Goal: Task Accomplishment & Management: Use online tool/utility

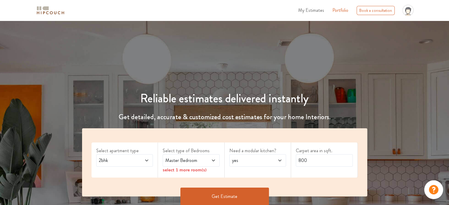
click at [127, 161] on span "2bhk" at bounding box center [117, 160] width 39 height 7
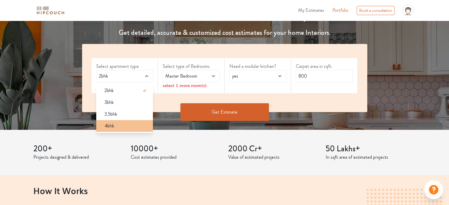
scroll to position [89, 0]
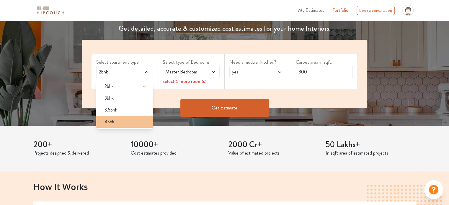
click at [118, 120] on div "4bhk" at bounding box center [126, 121] width 53 height 7
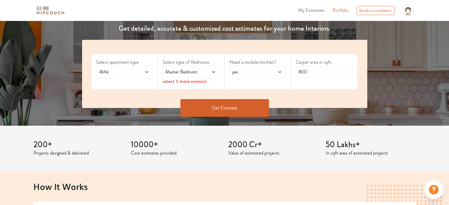
click at [317, 12] on span "My Estimates" at bounding box center [311, 10] width 26 height 7
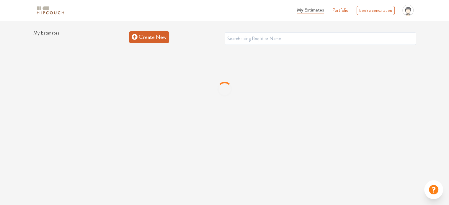
click at [147, 36] on link "Create New" at bounding box center [149, 37] width 40 height 12
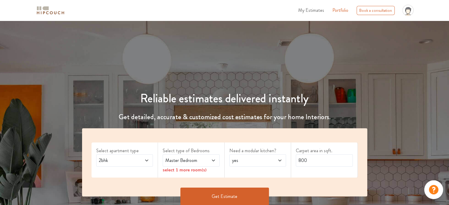
click at [317, 14] on ul "My Estimates Portfolio Book a consultation profile pic Upload Boq Logout" at bounding box center [355, 10] width 121 height 16
click at [316, 11] on span "My Estimates" at bounding box center [311, 10] width 26 height 7
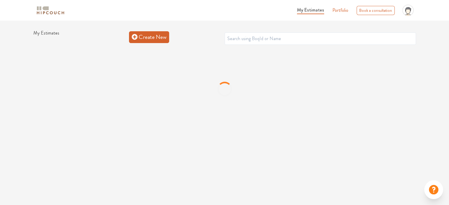
click at [165, 41] on link "Create New" at bounding box center [149, 37] width 40 height 12
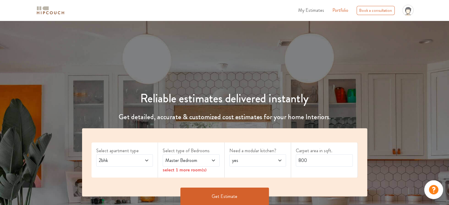
click at [190, 158] on span "Master Bedroom" at bounding box center [183, 160] width 39 height 7
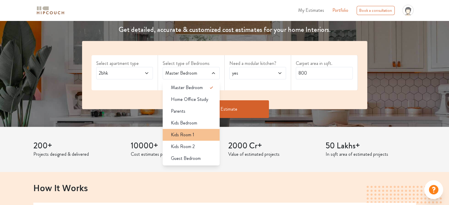
scroll to position [89, 0]
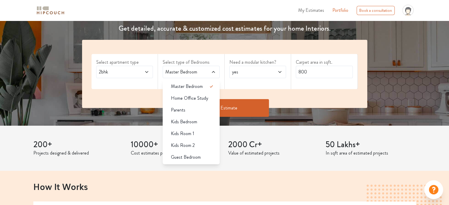
click at [246, 71] on span "yes" at bounding box center [250, 72] width 39 height 7
